Goal: Find specific page/section

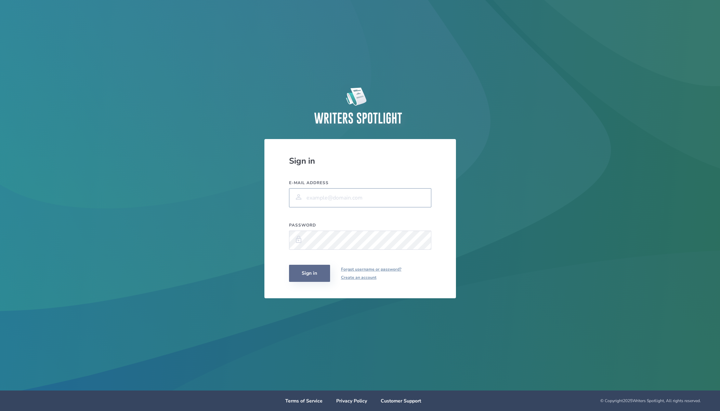
type input "[PERSON_NAME][EMAIL_ADDRESS][DOMAIN_NAME]"
click at [309, 277] on button "Sign in" at bounding box center [309, 273] width 41 height 17
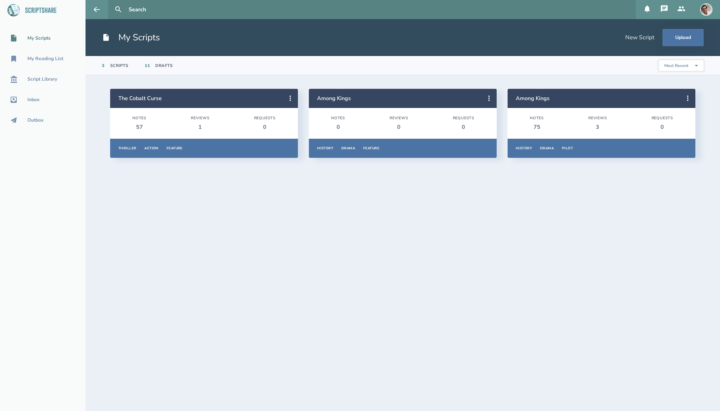
click at [142, 111] on section "Notes 57 Reviews 1 Requests 0" at bounding box center [204, 123] width 188 height 31
click at [104, 66] on div "3" at bounding box center [103, 65] width 3 height 5
click at [290, 95] on icon at bounding box center [290, 98] width 8 height 8
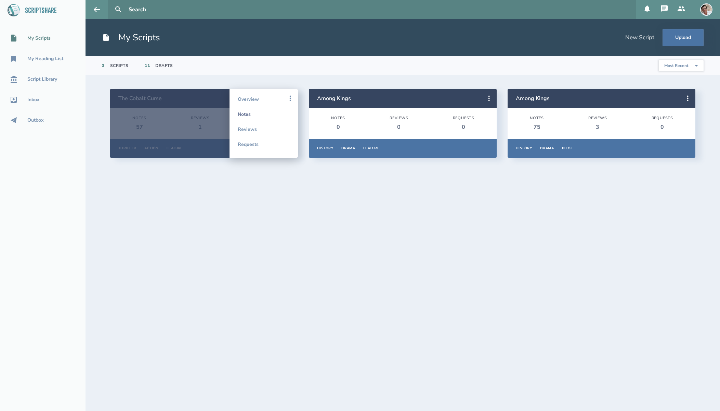
click at [246, 113] on link "Notes" at bounding box center [264, 114] width 52 height 15
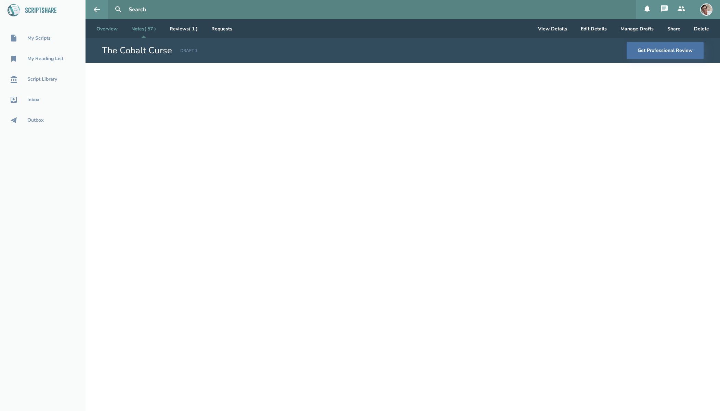
click at [108, 30] on link "Overview" at bounding box center [107, 28] width 32 height 19
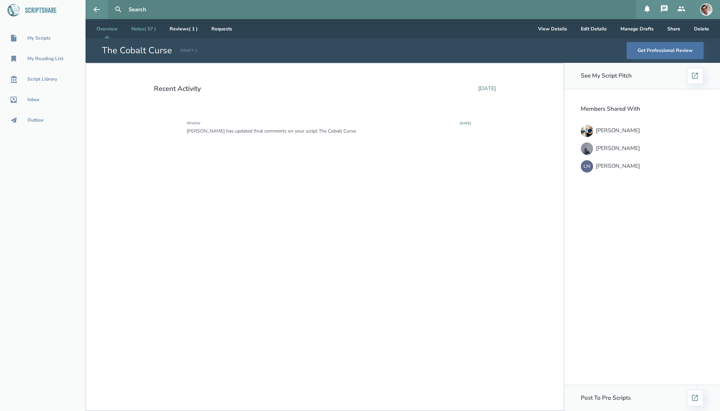
click at [139, 30] on link "Notes ( 57 )" at bounding box center [144, 28] width 36 height 19
